Goal: Information Seeking & Learning: Check status

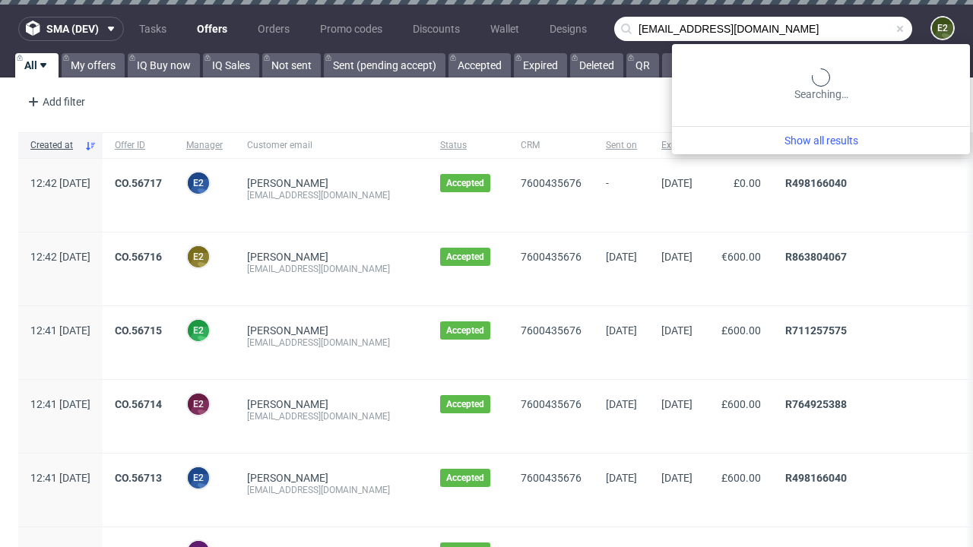
type input "[EMAIL_ADDRESS][DOMAIN_NAME]"
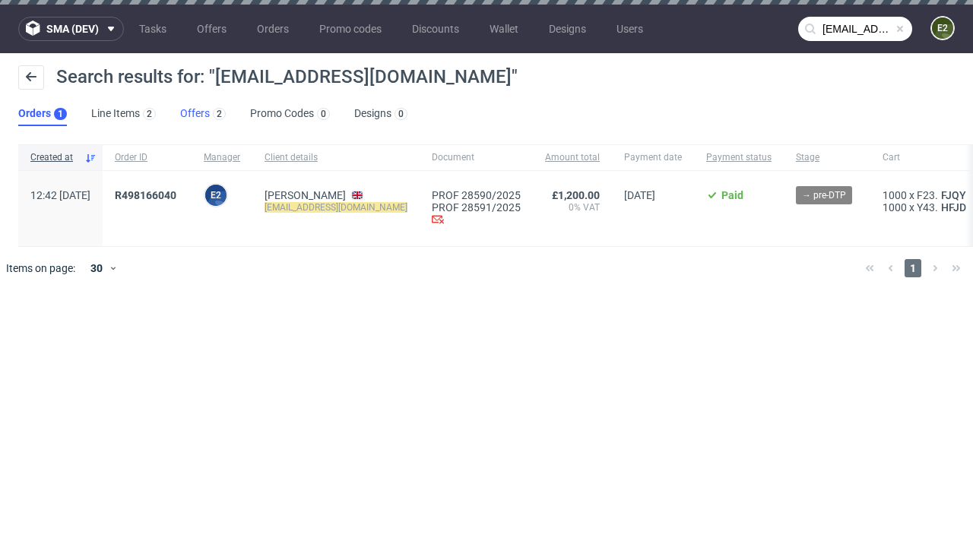
click at [203, 114] on link "Offers 2" at bounding box center [203, 114] width 46 height 24
